Goal: Check status: Check status

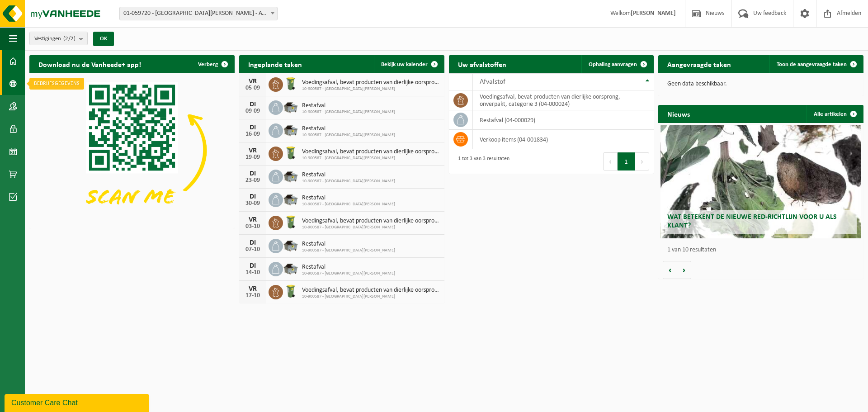
click at [0, 88] on link "Bedrijfsgegevens" at bounding box center [12, 83] width 25 height 23
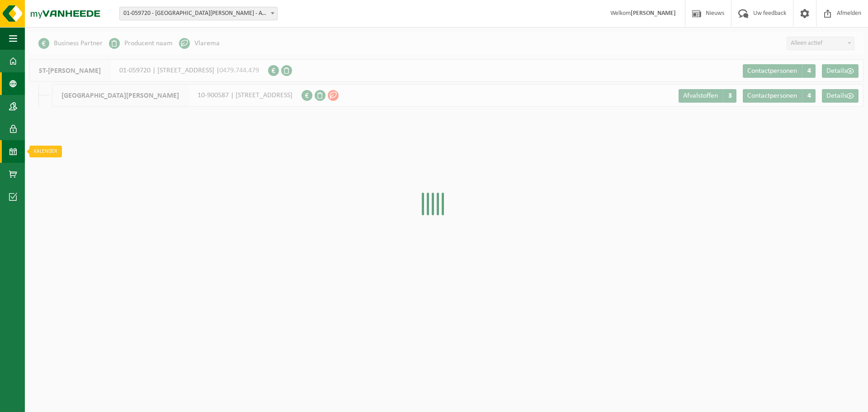
click at [17, 151] on span at bounding box center [13, 151] width 8 height 23
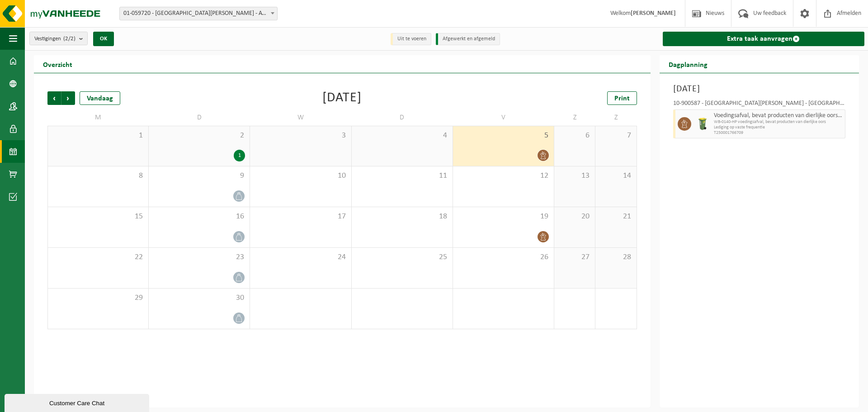
click at [544, 152] on icon at bounding box center [543, 155] width 8 height 8
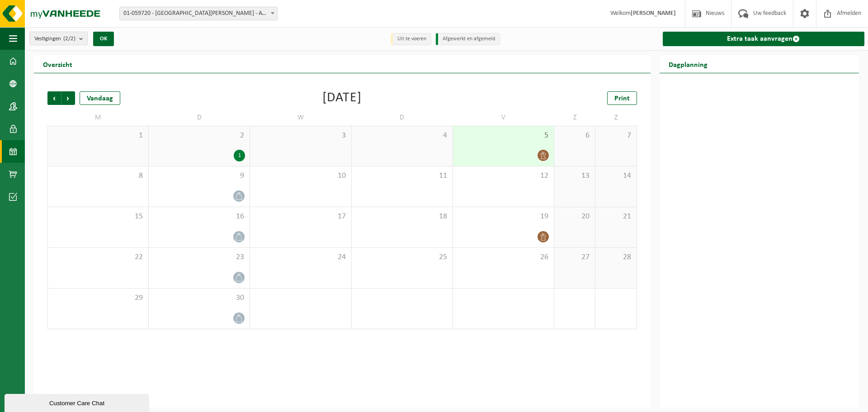
click at [535, 132] on span "5" at bounding box center [503, 136] width 92 height 10
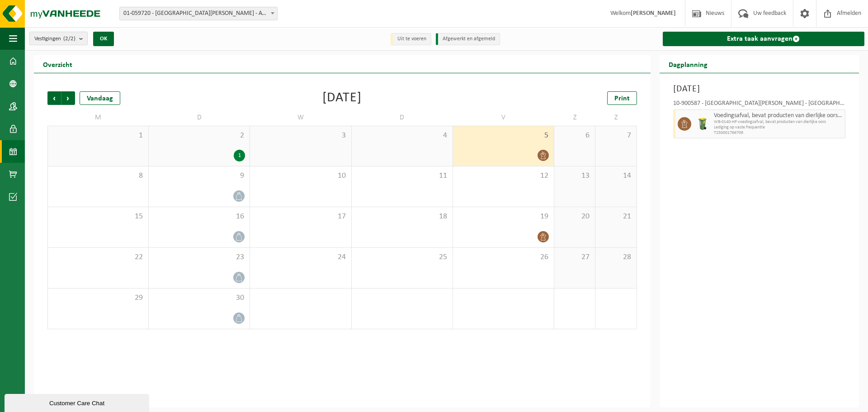
click at [815, 126] on span "Lediging op vaste frequentie" at bounding box center [778, 127] width 129 height 5
click at [519, 184] on div "12" at bounding box center [503, 186] width 101 height 40
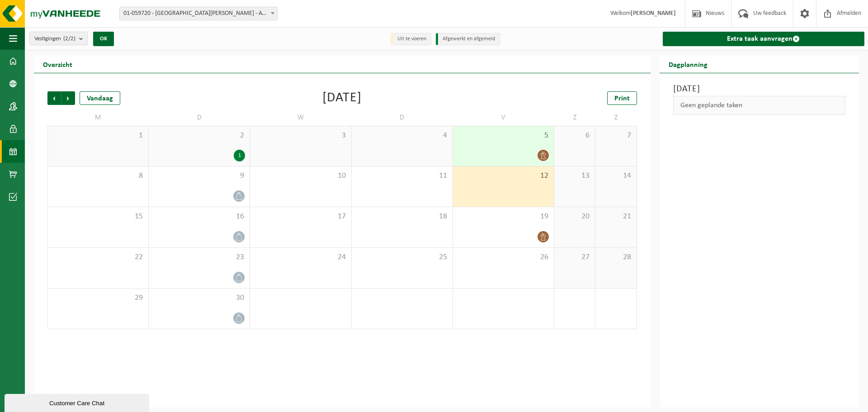
click at [518, 142] on div "5" at bounding box center [503, 146] width 101 height 40
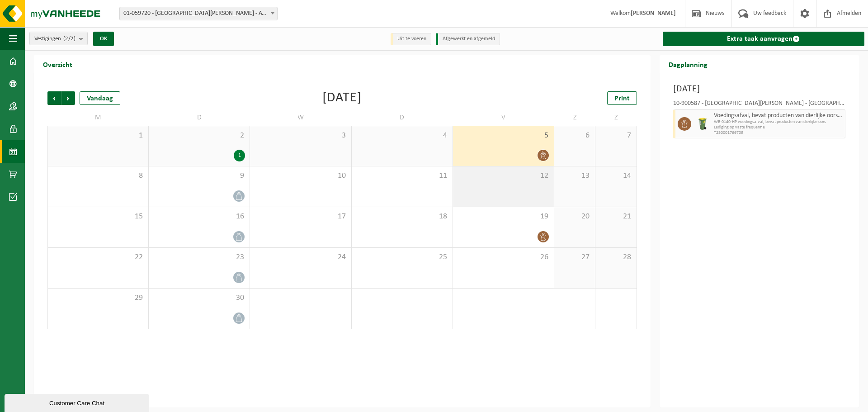
click at [534, 193] on div "12" at bounding box center [503, 186] width 101 height 40
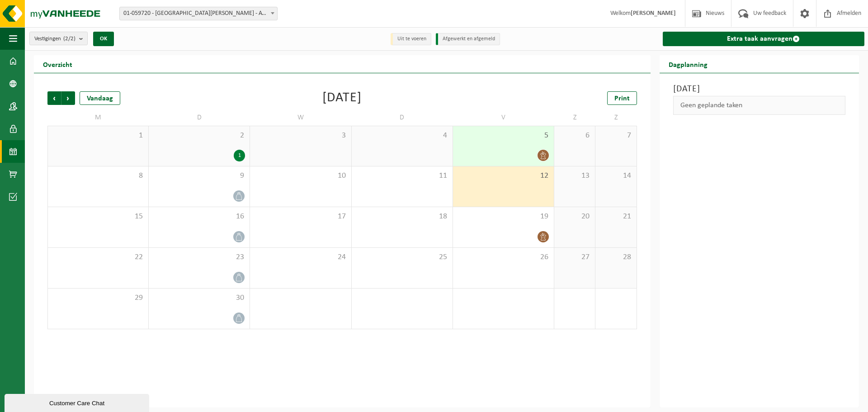
click at [524, 144] on div "5" at bounding box center [503, 146] width 101 height 40
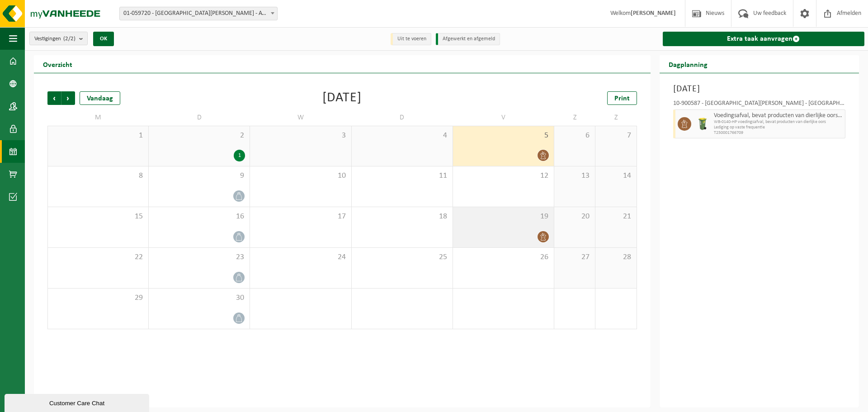
click at [529, 224] on div "19" at bounding box center [503, 227] width 101 height 40
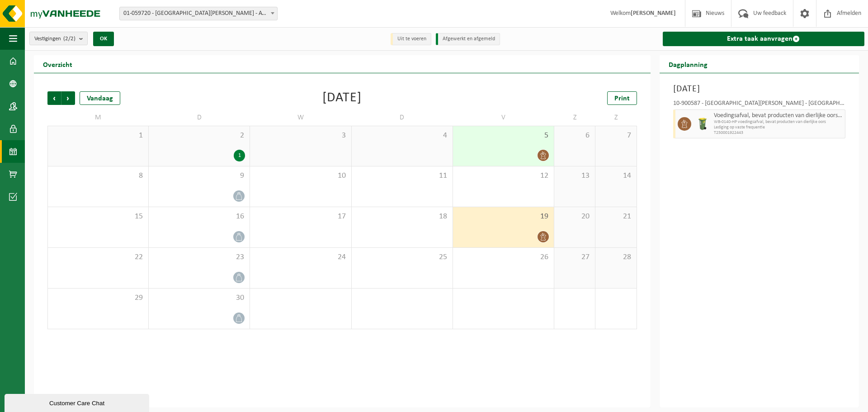
click at [464, 142] on div "5" at bounding box center [503, 146] width 101 height 40
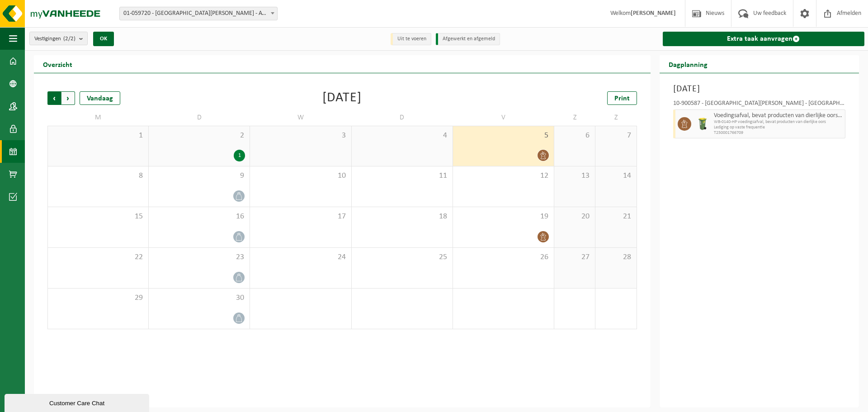
click at [65, 98] on span "Volgende" at bounding box center [68, 98] width 14 height 14
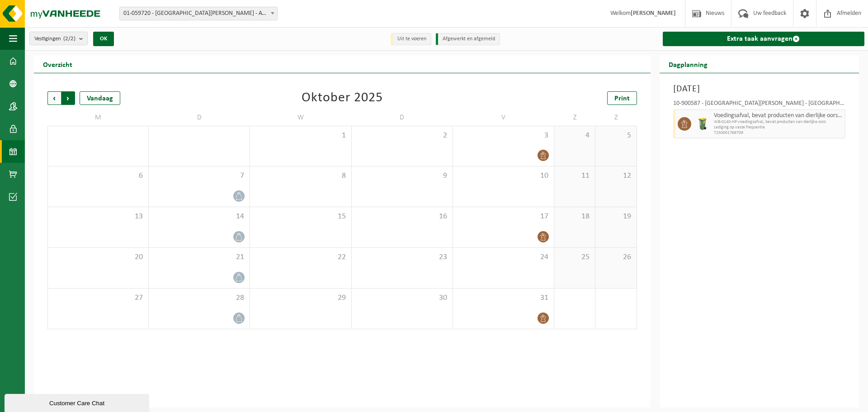
click at [60, 99] on span "Vorige" at bounding box center [54, 98] width 14 height 14
